Goal: Transaction & Acquisition: Purchase product/service

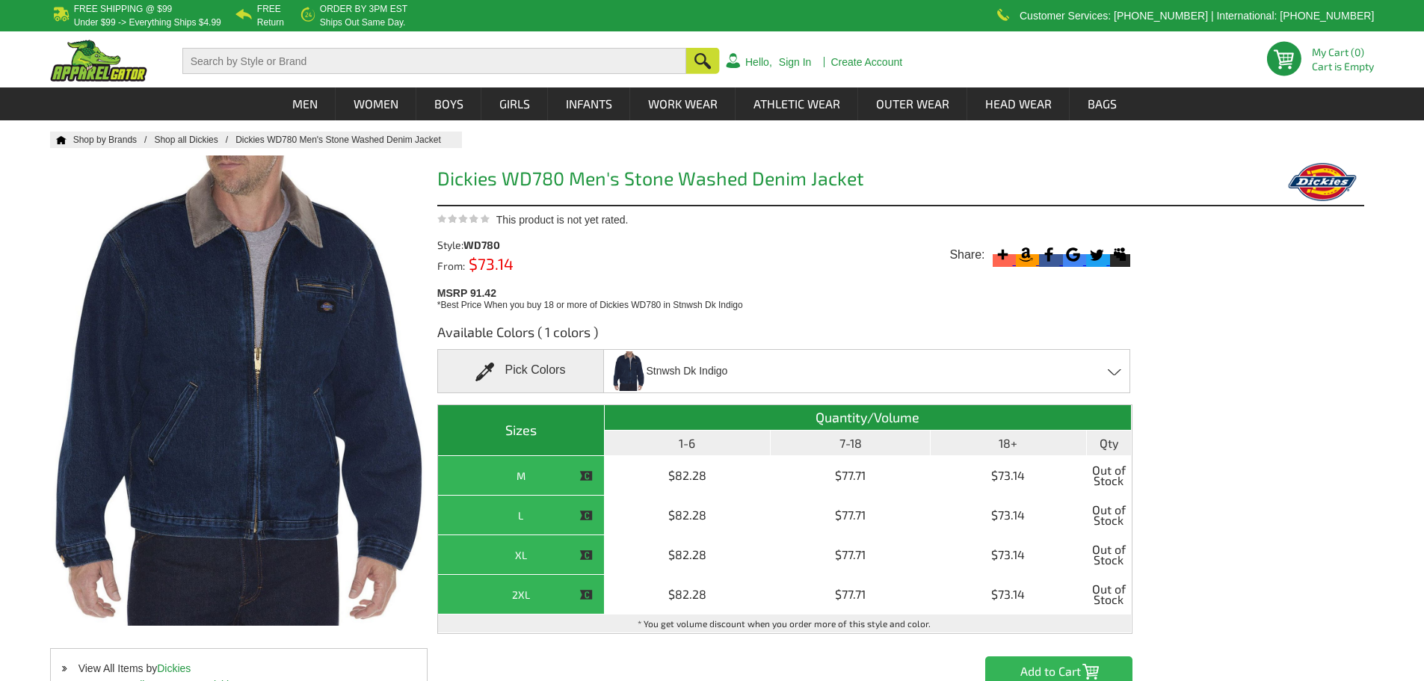
click at [551, 378] on div "Pick Colors" at bounding box center [520, 371] width 167 height 44
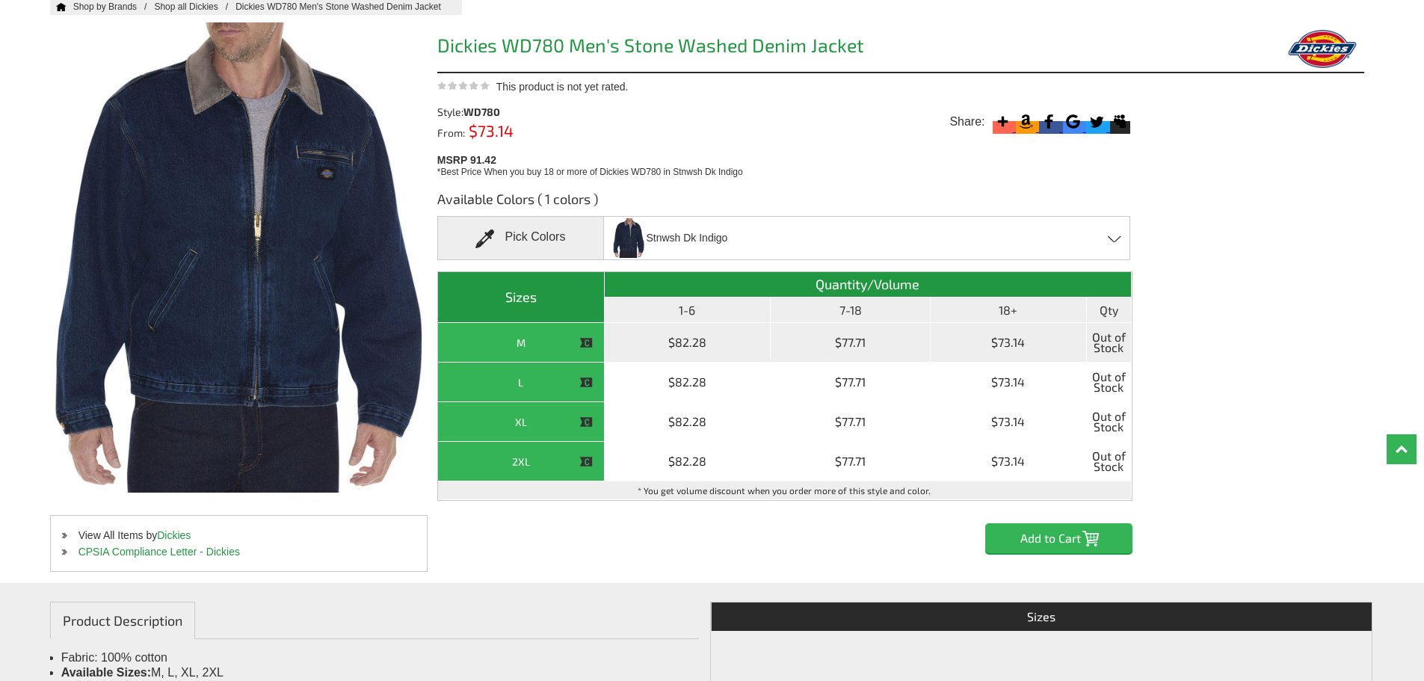
scroll to position [149, 0]
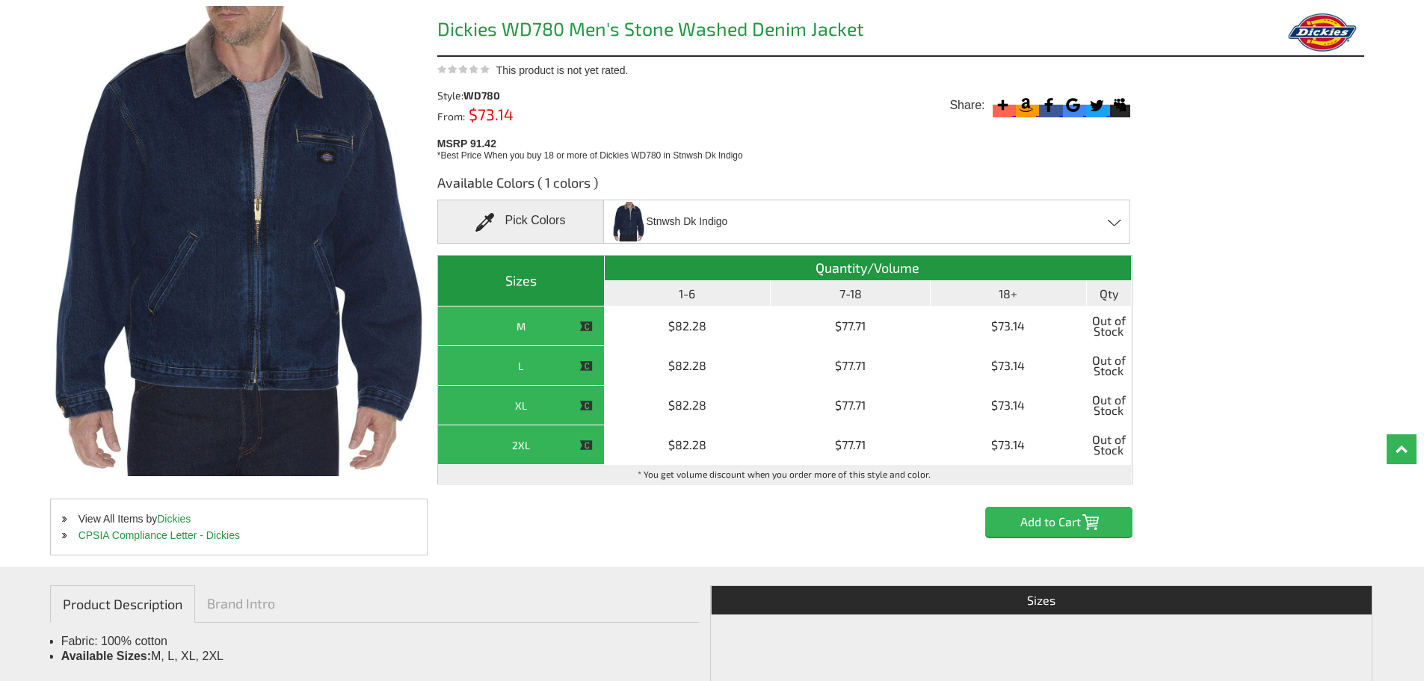
click at [692, 295] on th "1-6" at bounding box center [688, 293] width 167 height 25
click at [1114, 226] on div "Stnwsh Dk Indigo" at bounding box center [866, 222] width 527 height 44
click at [714, 220] on span "Stnwsh Dk Indigo" at bounding box center [686, 222] width 81 height 26
click at [729, 218] on div "Stnwsh Dk Indigo" at bounding box center [866, 222] width 527 height 44
drag, startPoint x: 857, startPoint y: 30, endPoint x: 436, endPoint y: 35, distance: 420.8
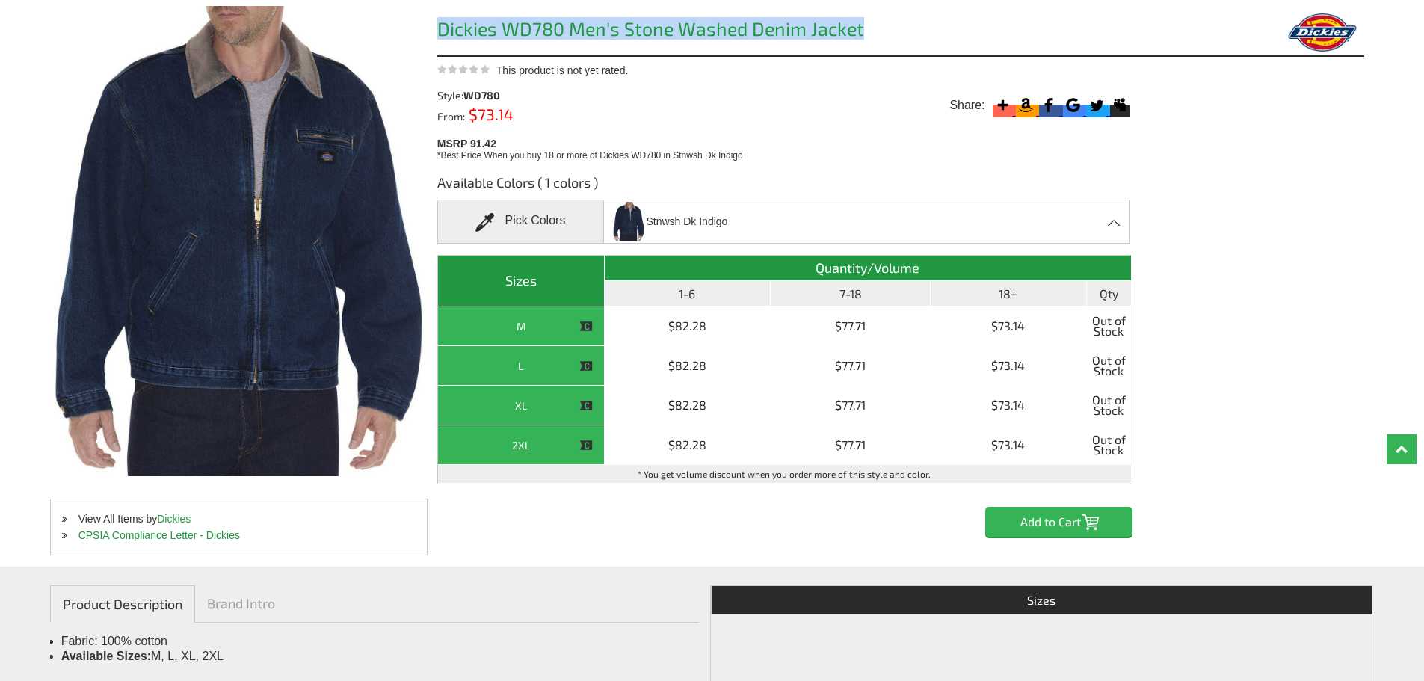
click at [437, 35] on h1 "Dickies WD780 Men's Stone Washed Denim Jacket" at bounding box center [784, 30] width 695 height 23
copy h1 "Dickies WD780 Men's Stone Washed Denim Jacket"
click at [1227, 170] on div "Available Colors ( 1 colors ) Pick Colors Stnwsh Dk Indigo Sizes Quantity/Volum…" at bounding box center [900, 349] width 927 height 374
click at [1060, 523] on input "Add to Cart" at bounding box center [1058, 522] width 147 height 30
